Goal: Transaction & Acquisition: Purchase product/service

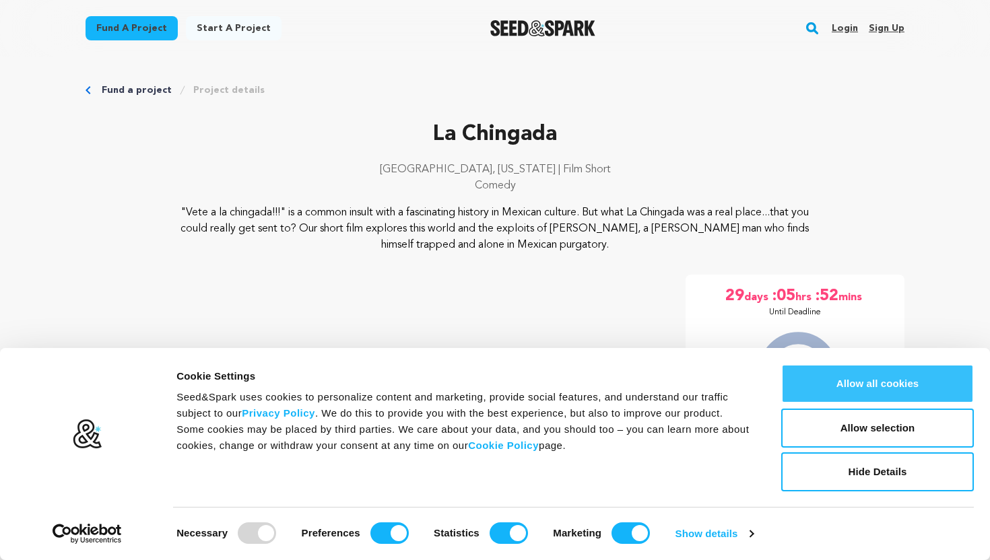
click at [865, 387] on button "Allow all cookies" at bounding box center [877, 383] width 193 height 39
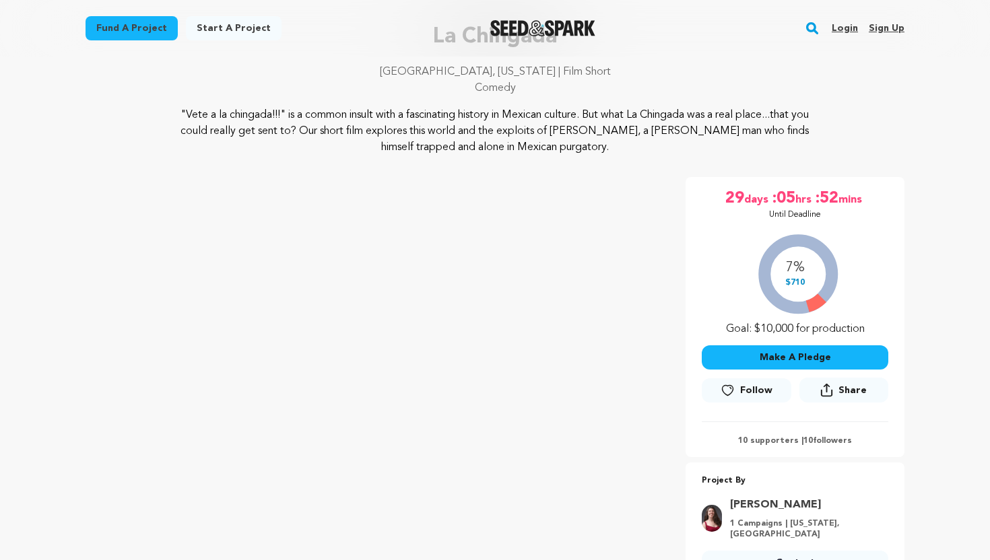
scroll to position [96, 0]
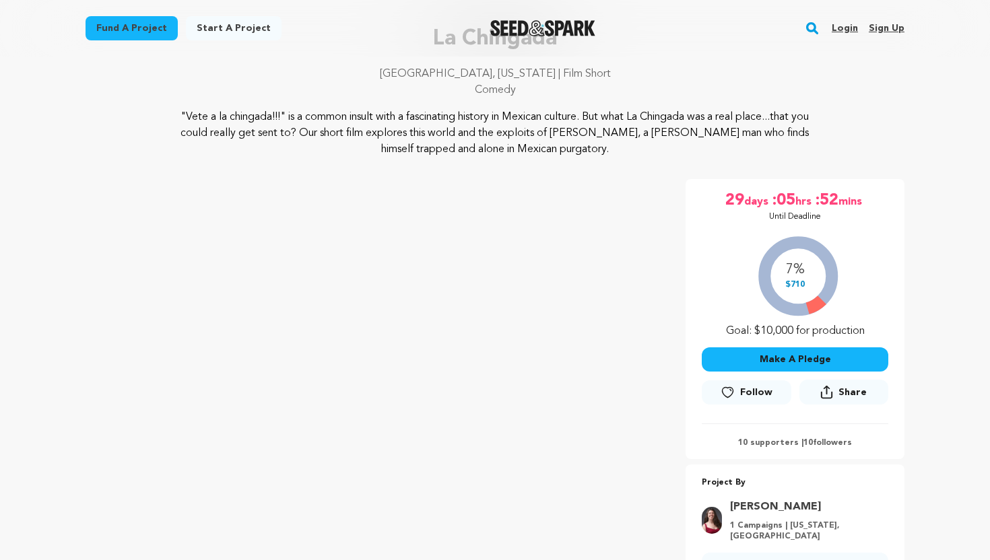
click at [822, 364] on button "Make A Pledge" at bounding box center [794, 359] width 186 height 24
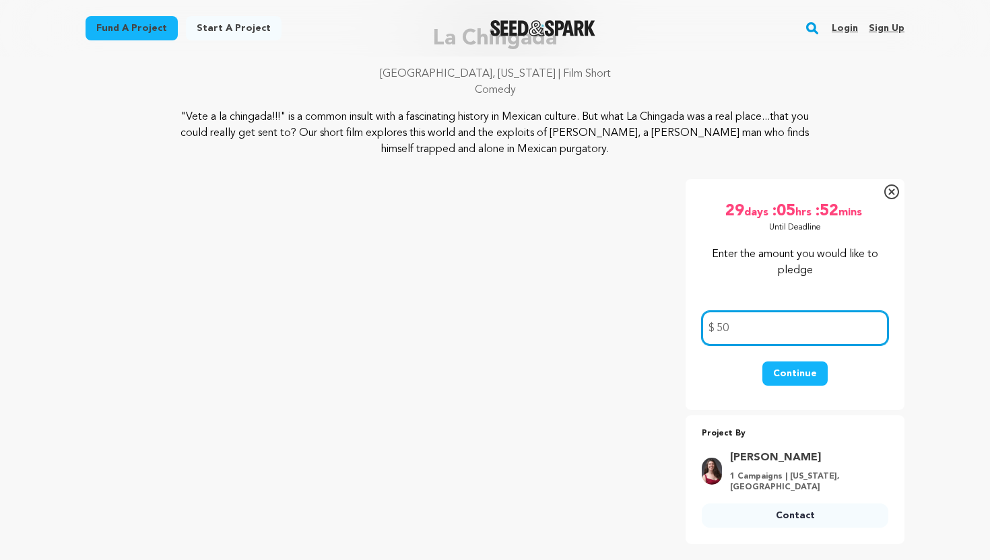
type input "50"
click at [796, 373] on button "Continue" at bounding box center [794, 373] width 65 height 24
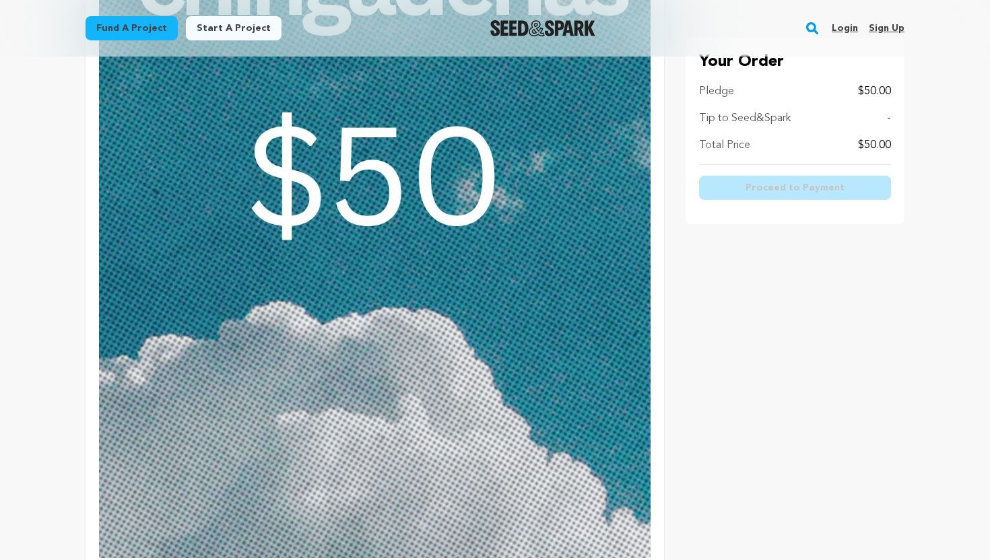
click at [341, 244] on img at bounding box center [374, 213] width 551 height 689
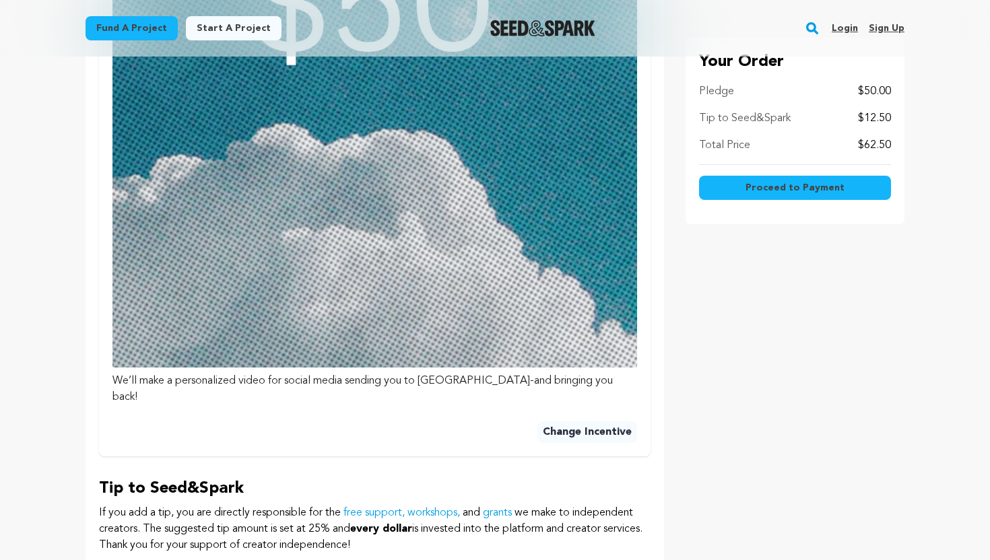
scroll to position [930, 0]
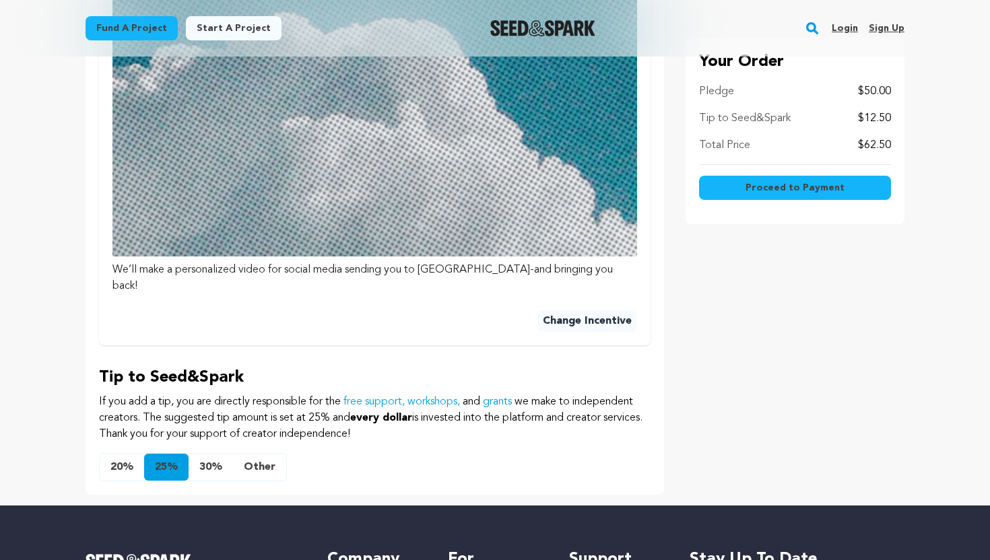
click at [253, 454] on button "Other" at bounding box center [259, 467] width 53 height 27
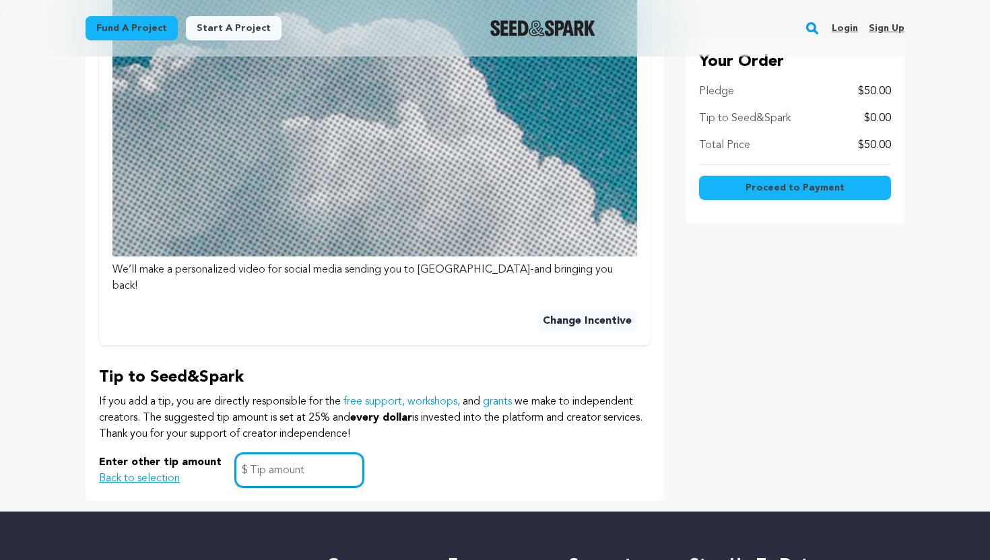
click at [281, 453] on input "text" at bounding box center [299, 470] width 129 height 34
type input "0"
click at [496, 453] on div "Enter other tip amount Back to selection 0 $" at bounding box center [374, 470] width 551 height 34
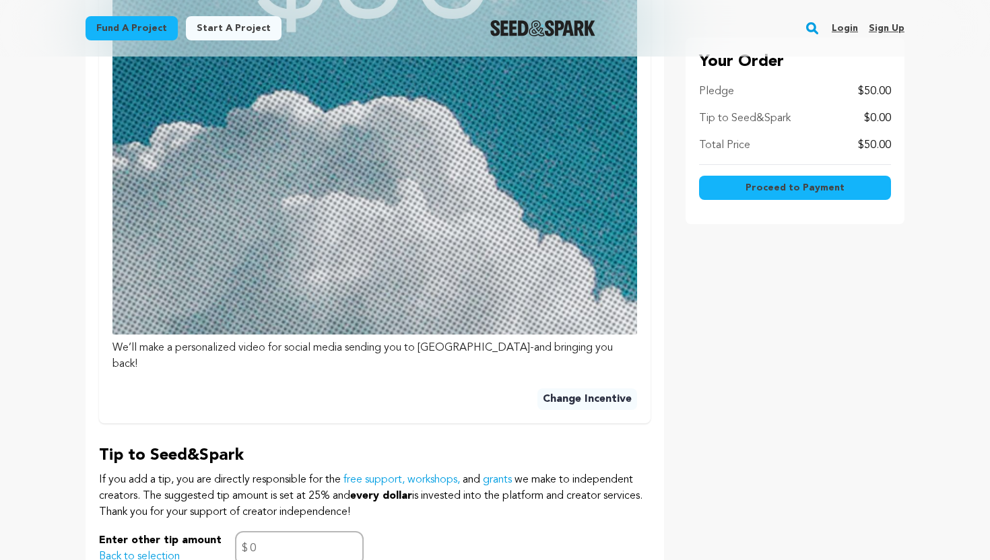
scroll to position [842, 0]
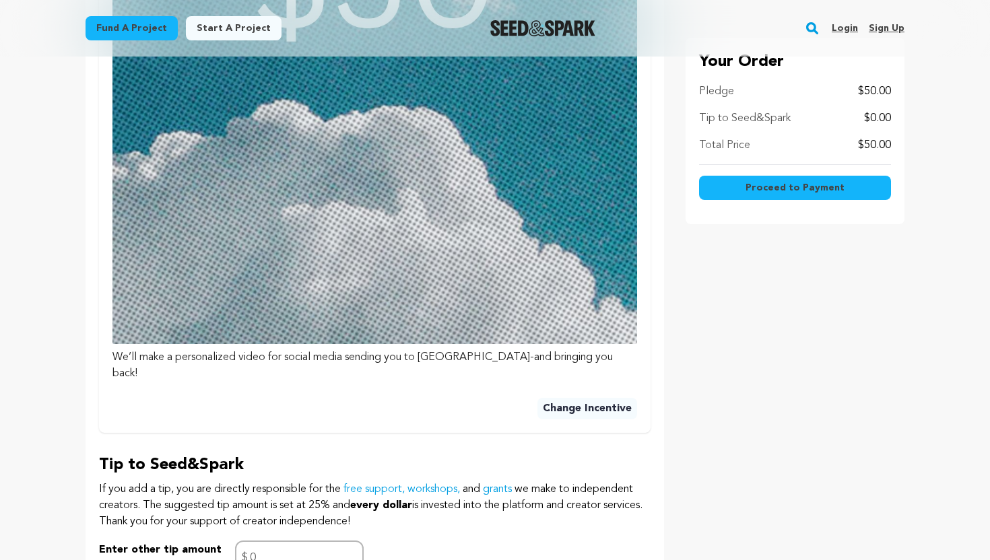
click at [777, 186] on span "Proceed to Payment" at bounding box center [794, 187] width 99 height 13
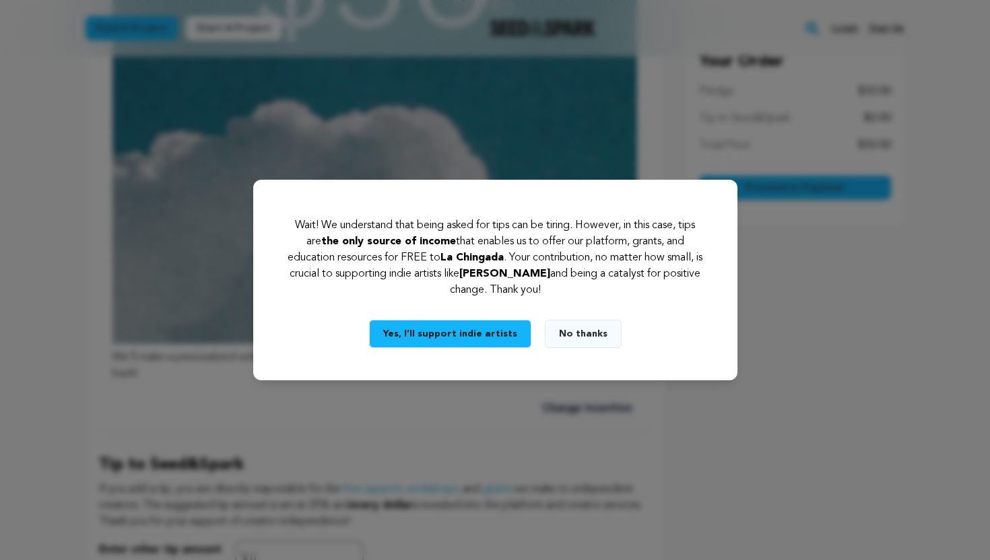
click at [569, 332] on button "No thanks" at bounding box center [583, 334] width 77 height 28
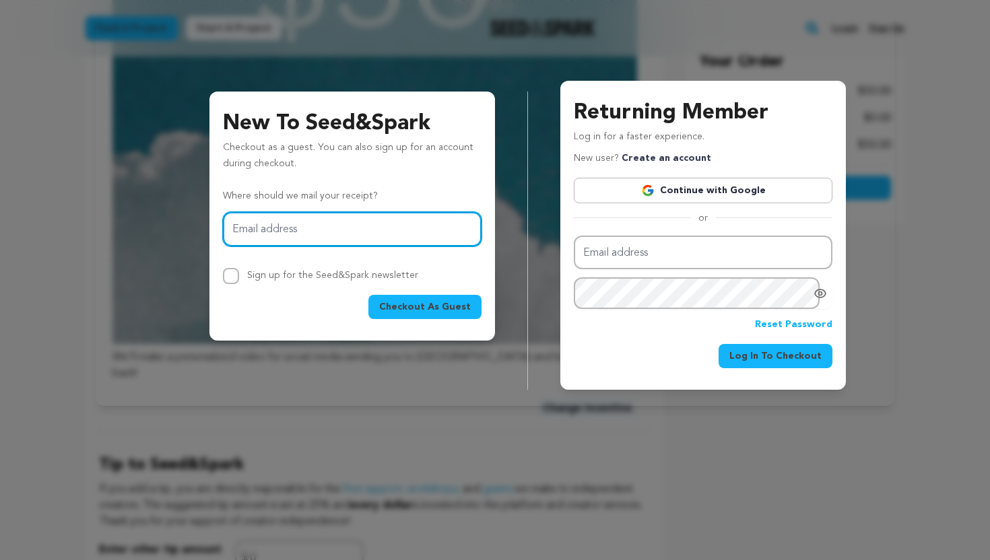
click at [314, 238] on input "Email address" at bounding box center [352, 229] width 258 height 34
type input "kkirk101@gmail.com"
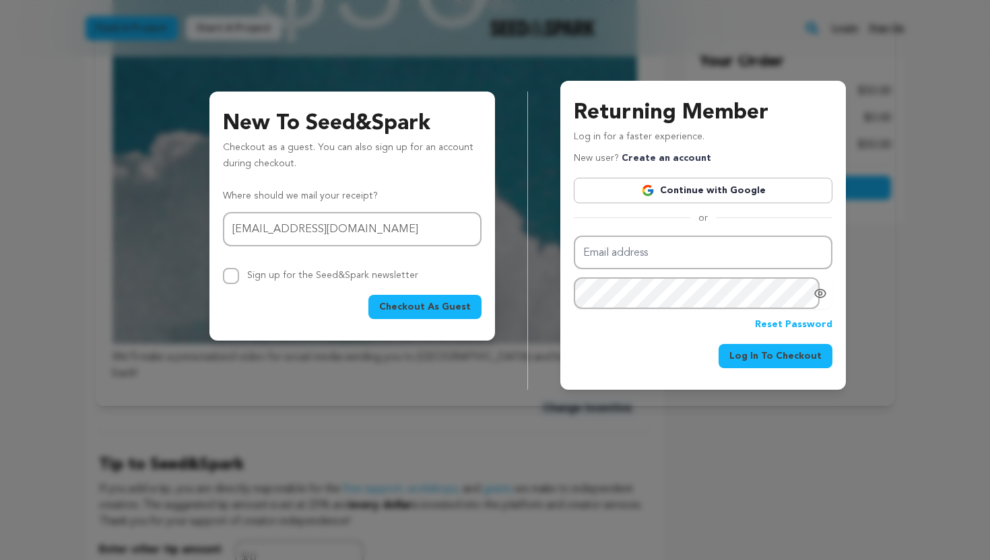
click at [407, 313] on span "Checkout As Guest" at bounding box center [425, 306] width 92 height 13
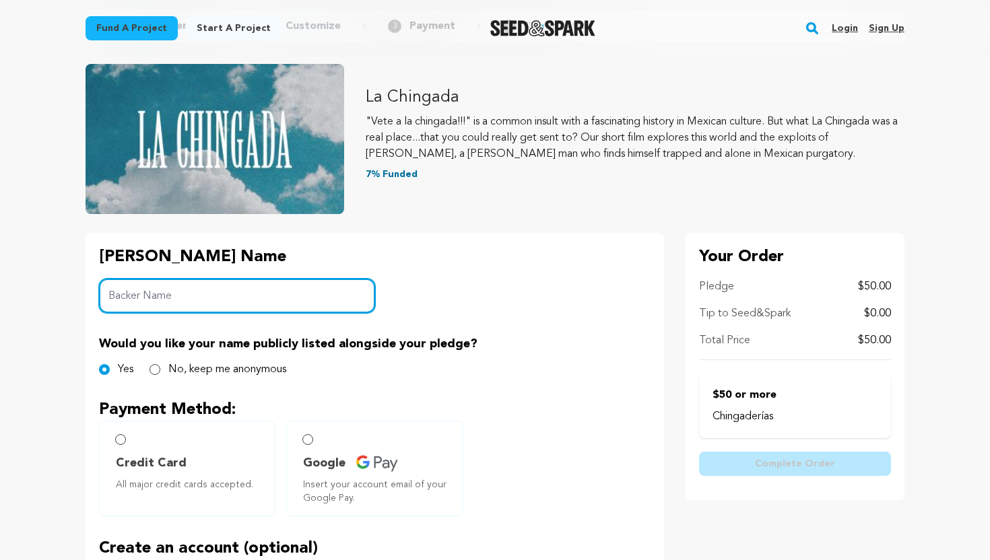
scroll to position [153, 0]
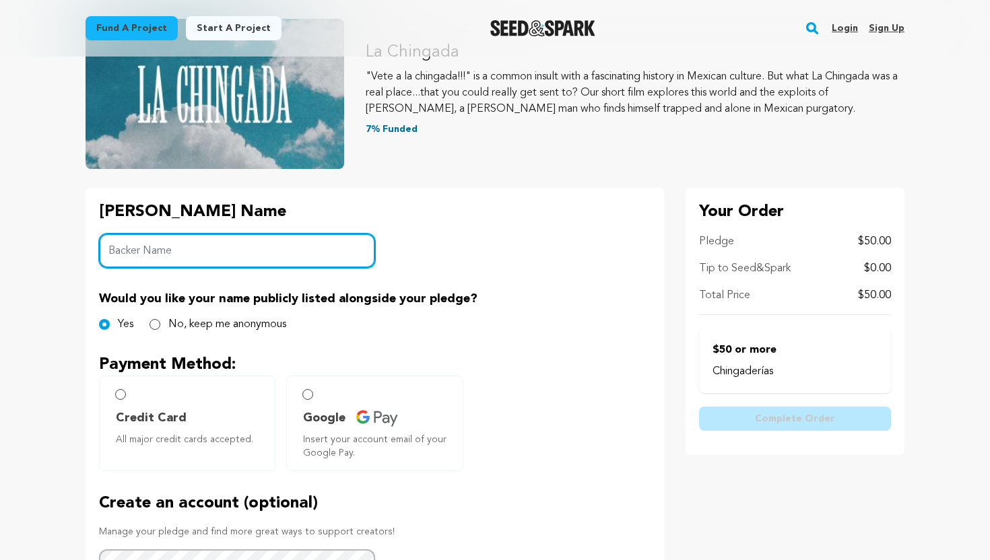
click at [300, 254] on input "Backer Name" at bounding box center [237, 251] width 276 height 34
type input "Kayla Kirk"
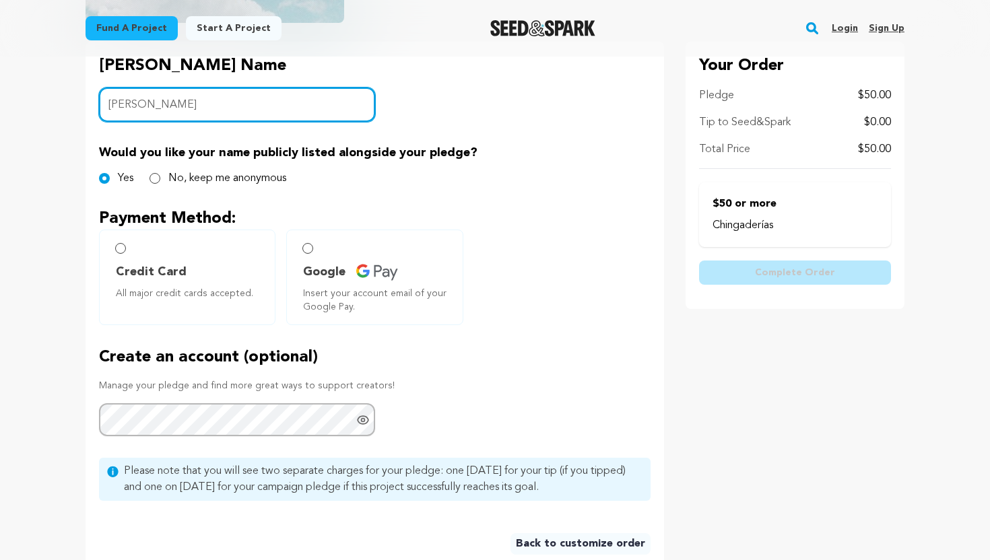
scroll to position [303, 0]
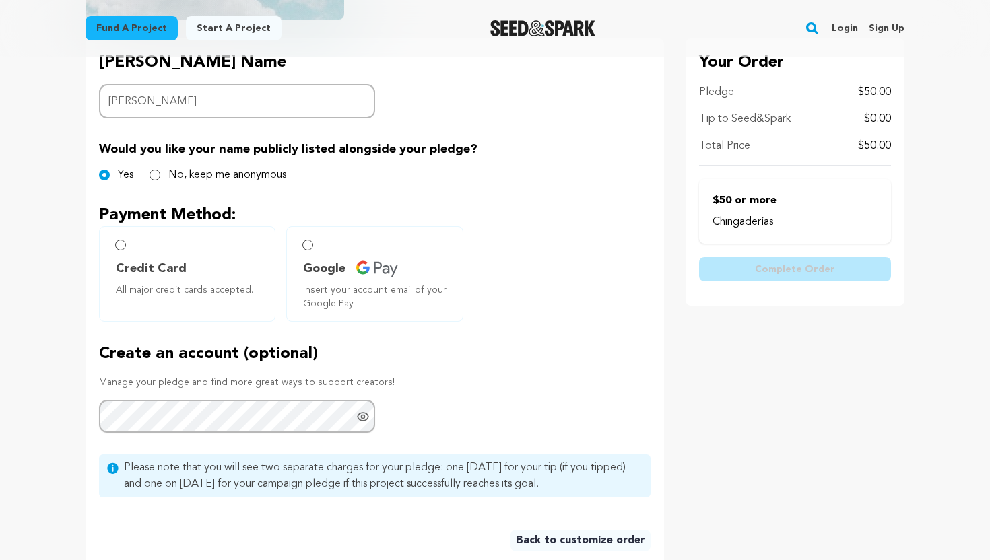
click at [409, 143] on p "Would you like your name publicly listed alongside your pledge?" at bounding box center [374, 149] width 551 height 19
click at [211, 263] on span "Credit Card" at bounding box center [190, 268] width 148 height 19
radio input "true"
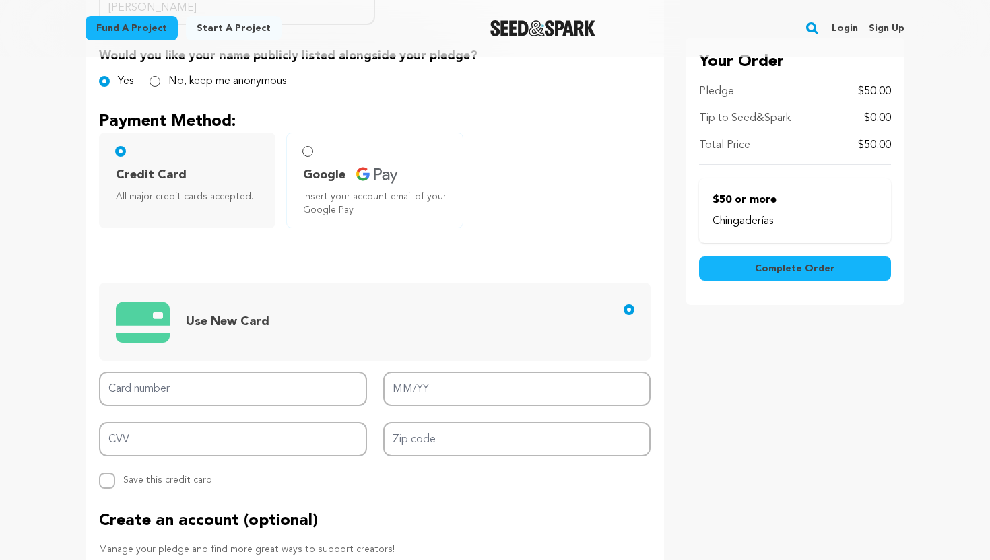
scroll to position [520, 0]
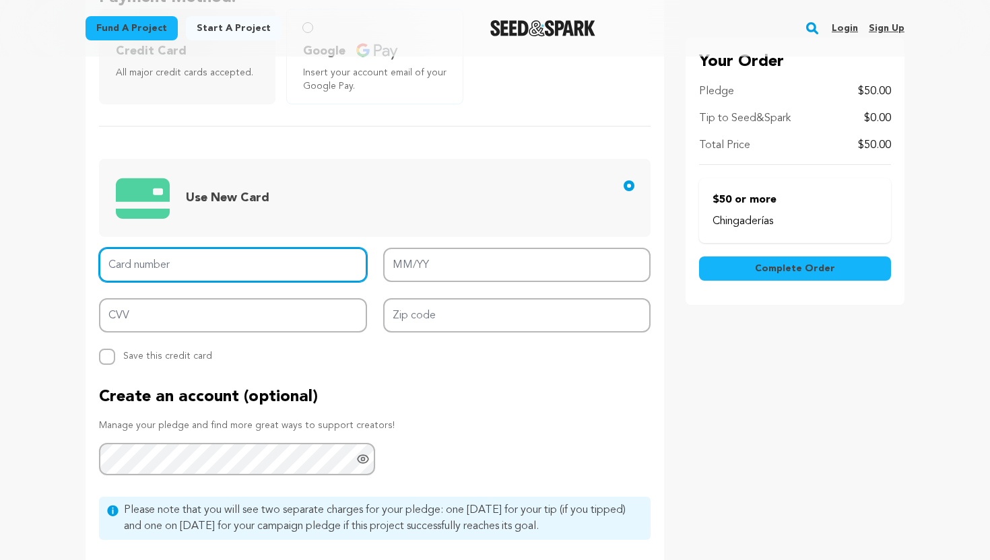
click at [269, 263] on input "Card number" at bounding box center [233, 265] width 268 height 34
type input "4266 8416 2730 9873"
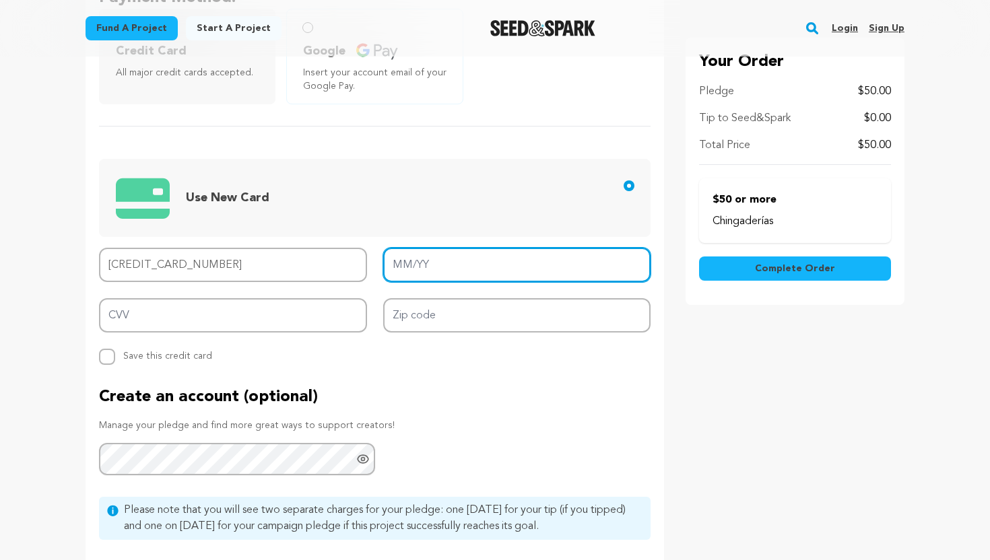
type input "01/29"
type input "002"
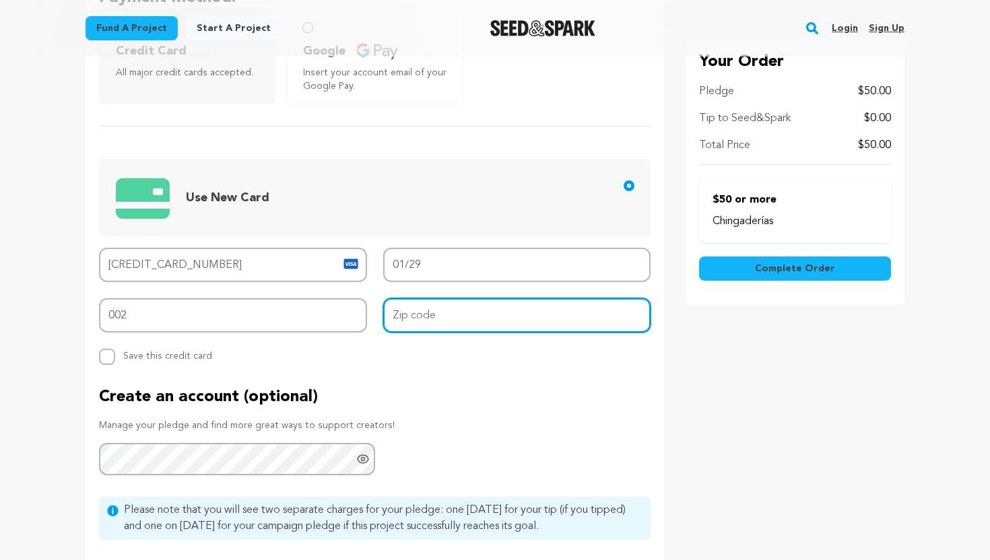
click at [423, 326] on input "Zip code" at bounding box center [517, 315] width 268 height 34
type input "11221"
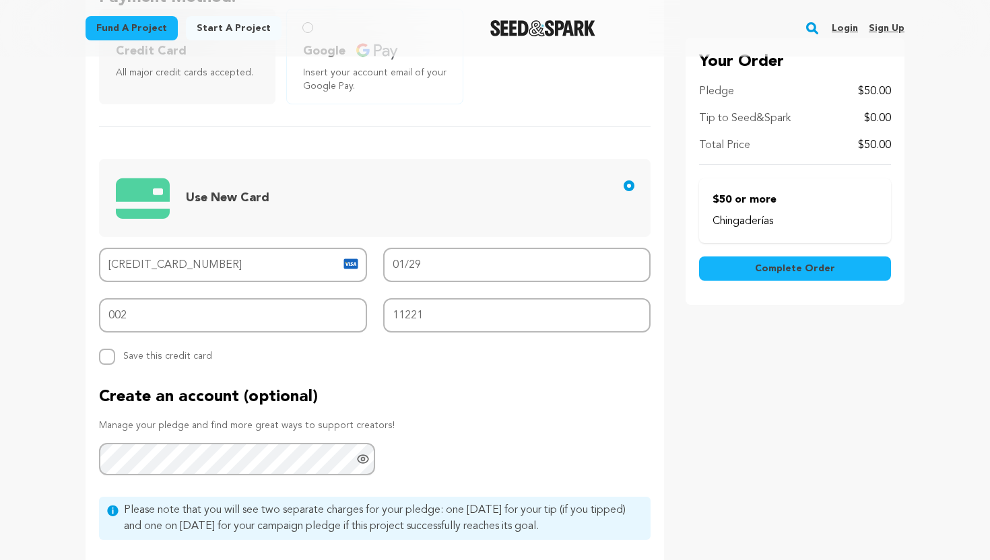
click at [397, 373] on div "Backer's Name Backer Name Kayla Kirk Would you like your name publicly listed a…" at bounding box center [374, 214] width 578 height 786
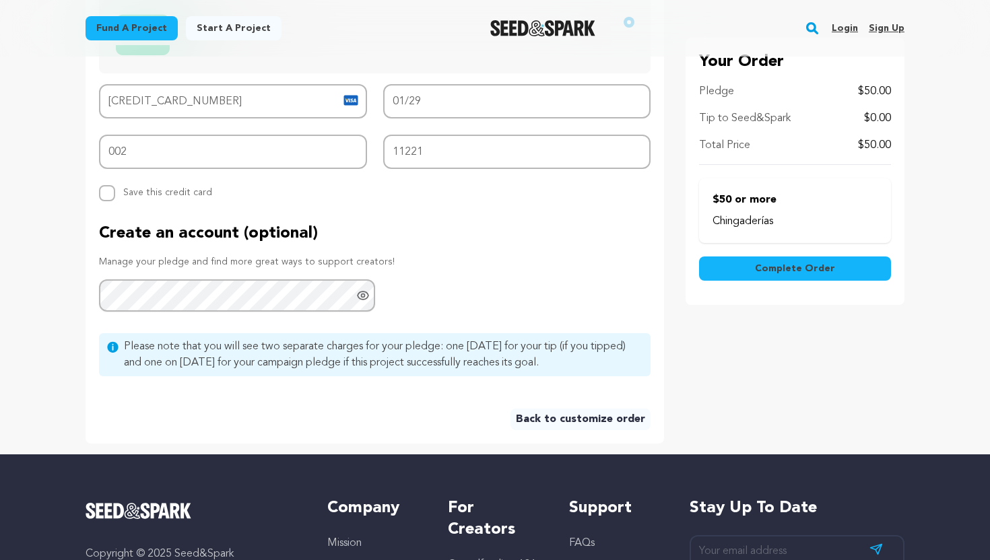
scroll to position [606, 0]
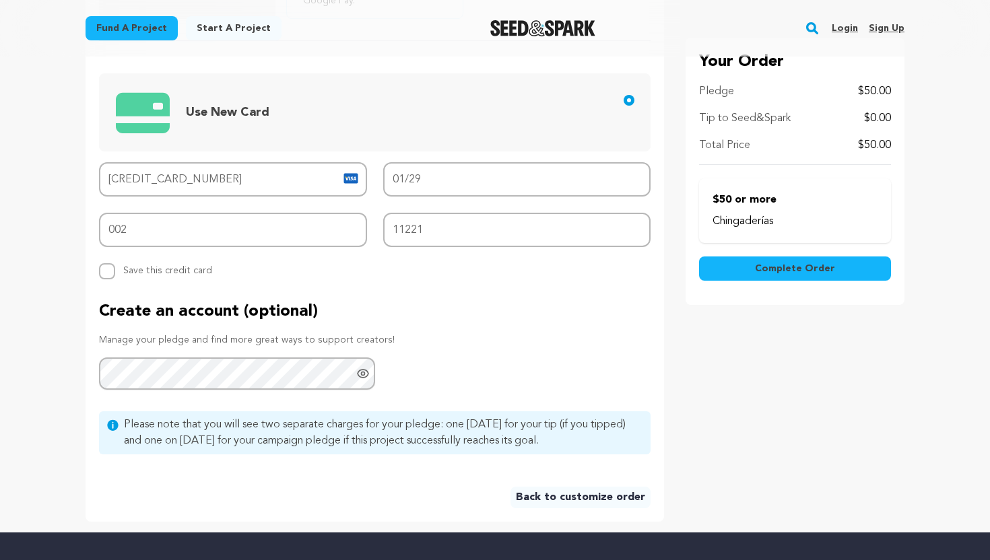
click at [767, 273] on span "Complete Order" at bounding box center [795, 268] width 80 height 13
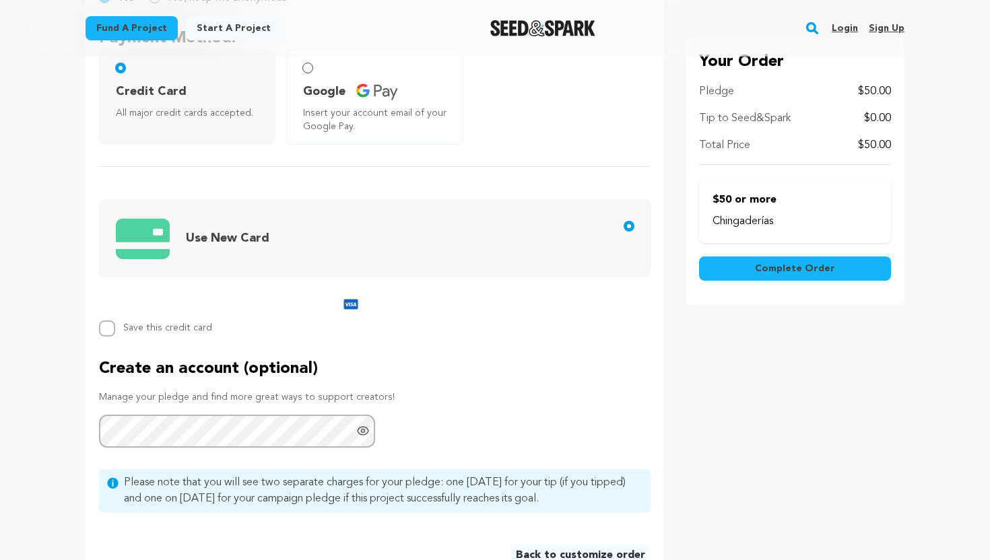
scroll to position [479, 0]
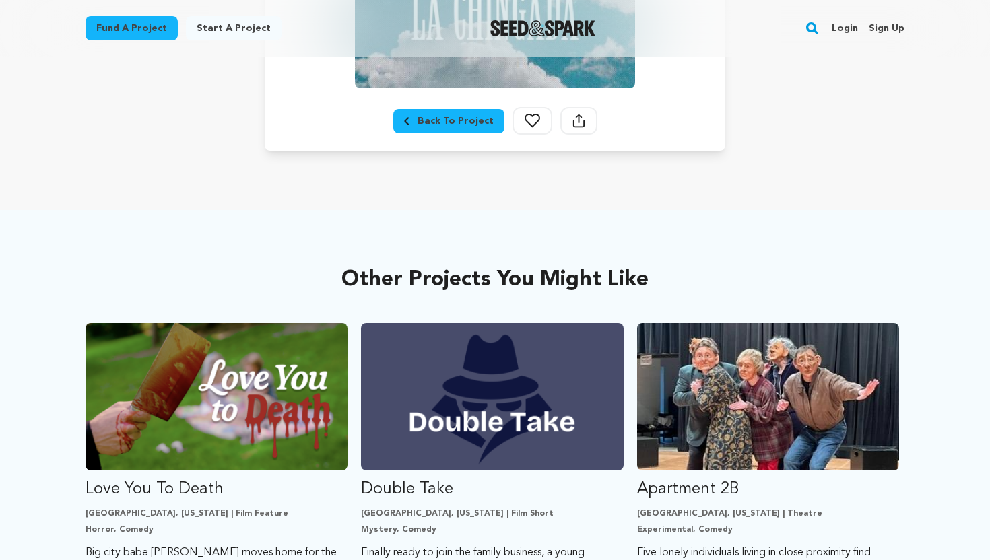
scroll to position [518, 0]
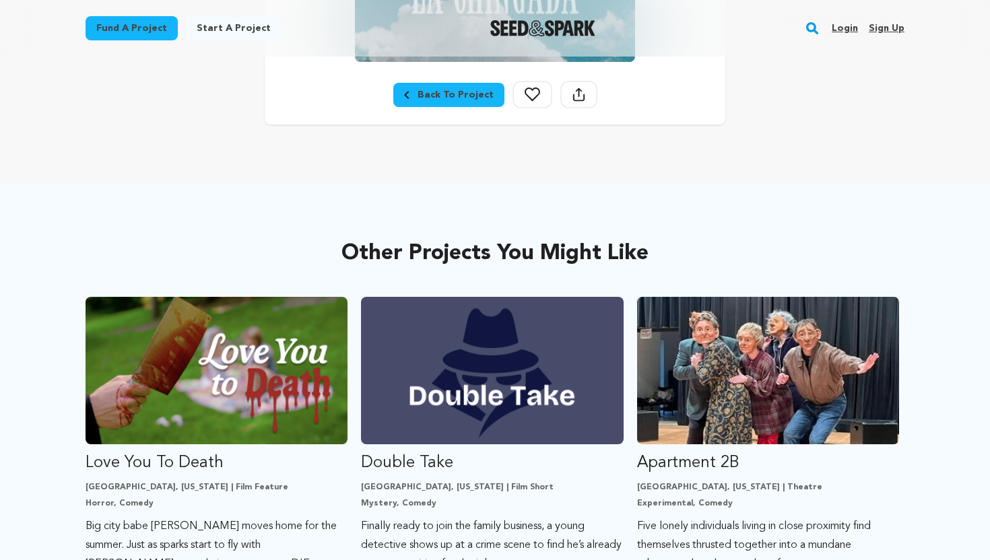
click at [434, 97] on div "Back To Project" at bounding box center [449, 94] width 90 height 13
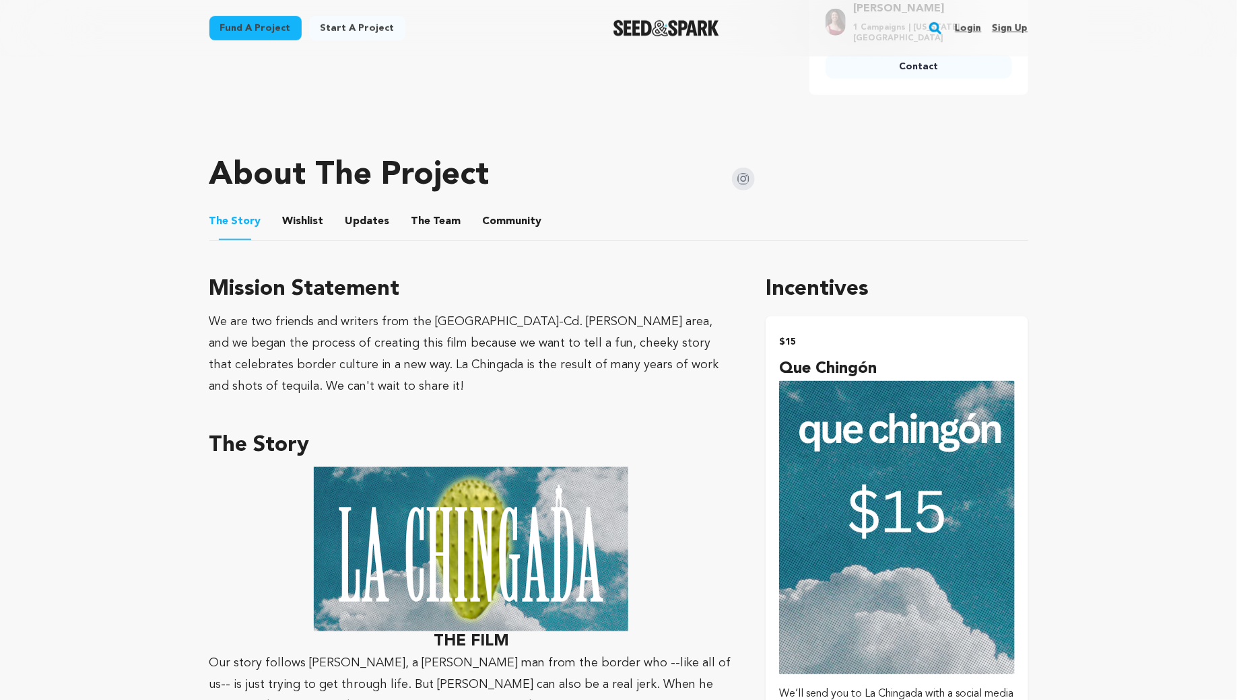
scroll to position [594, 0]
click at [360, 211] on button "Updates" at bounding box center [367, 223] width 32 height 32
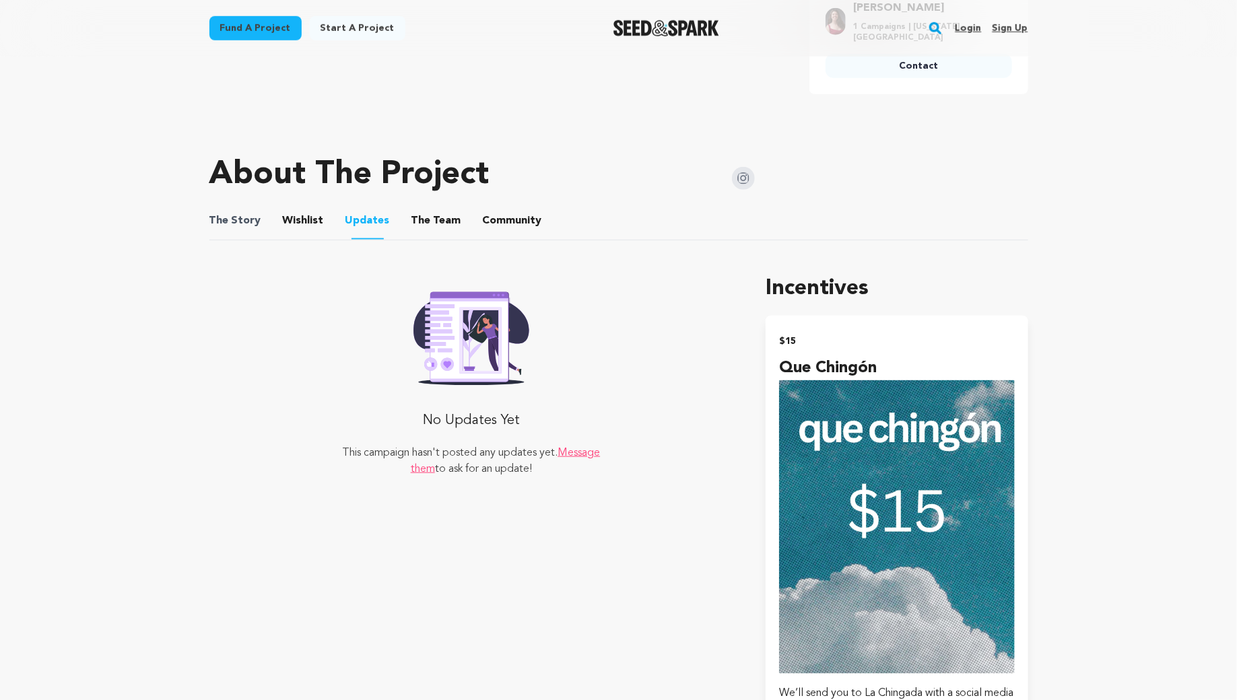
click at [213, 213] on span "The" at bounding box center [219, 221] width 20 height 16
click at [221, 207] on button "The Story" at bounding box center [235, 223] width 32 height 32
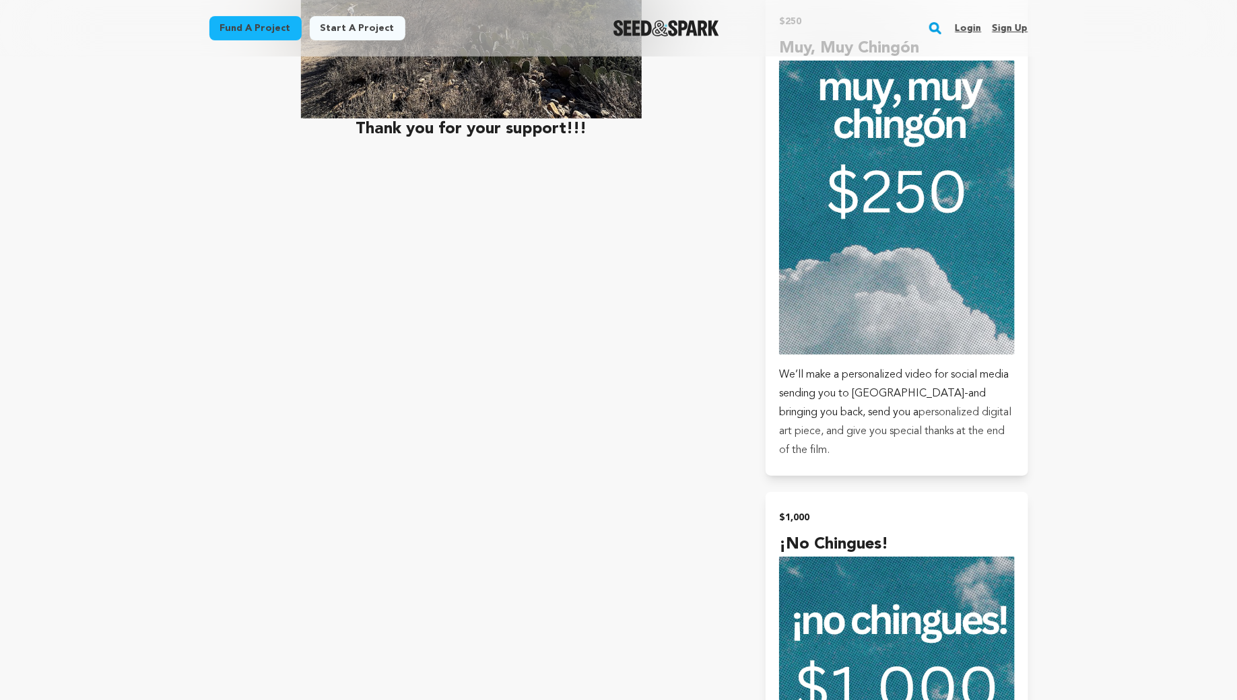
scroll to position [2772, 0]
